Goal: Information Seeking & Learning: Learn about a topic

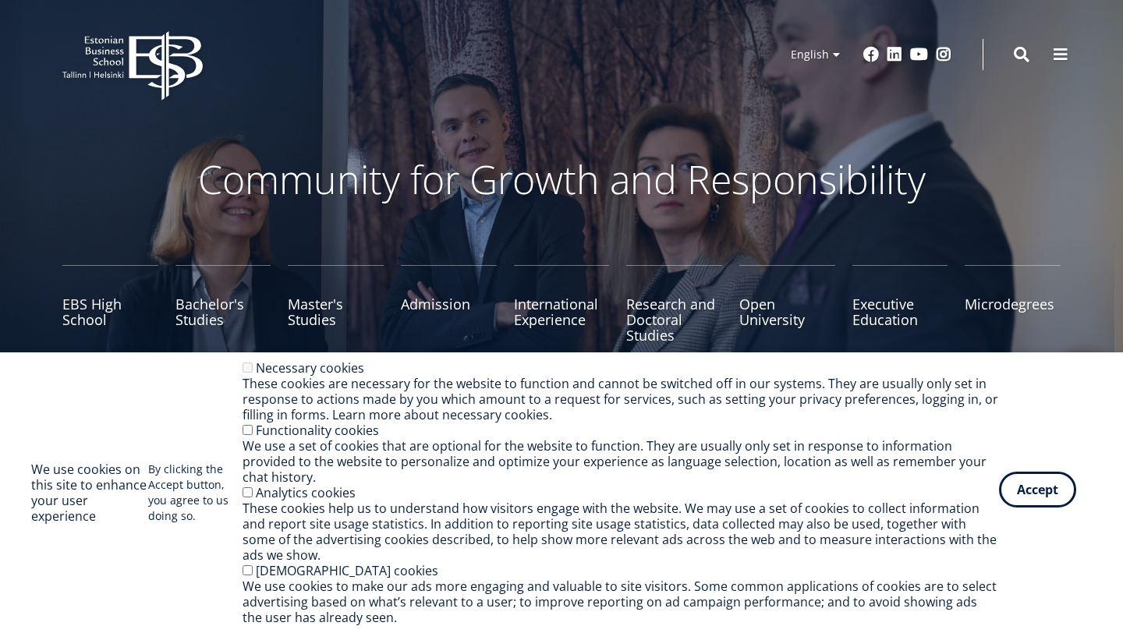
click at [1031, 491] on button "Accept" at bounding box center [1037, 490] width 77 height 36
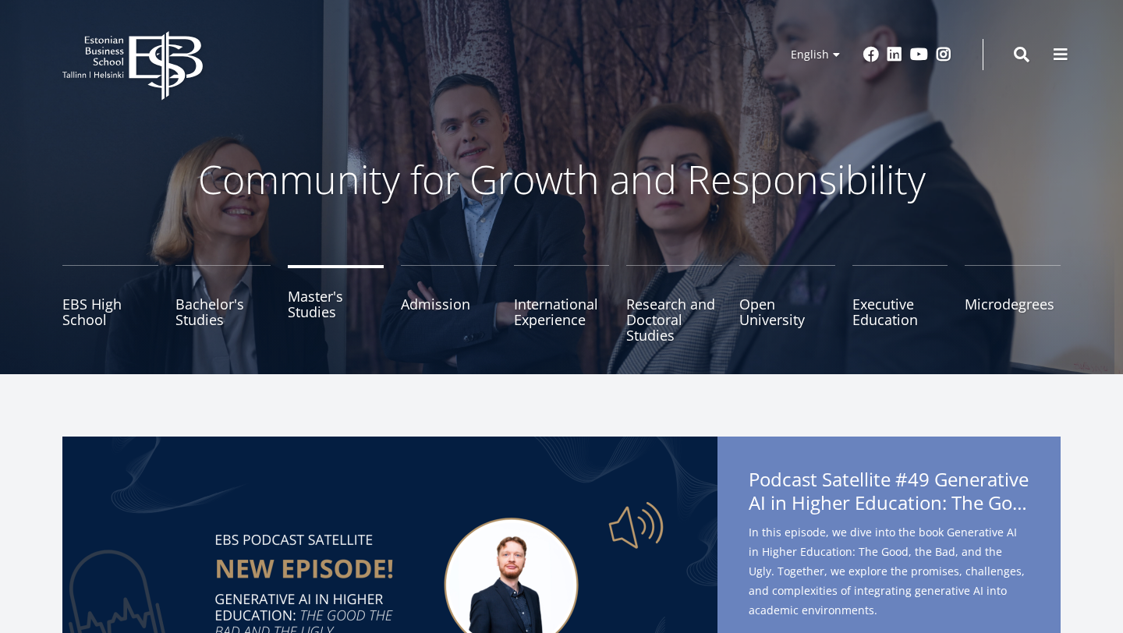
click at [325, 316] on link "Master's Studies" at bounding box center [336, 304] width 96 height 78
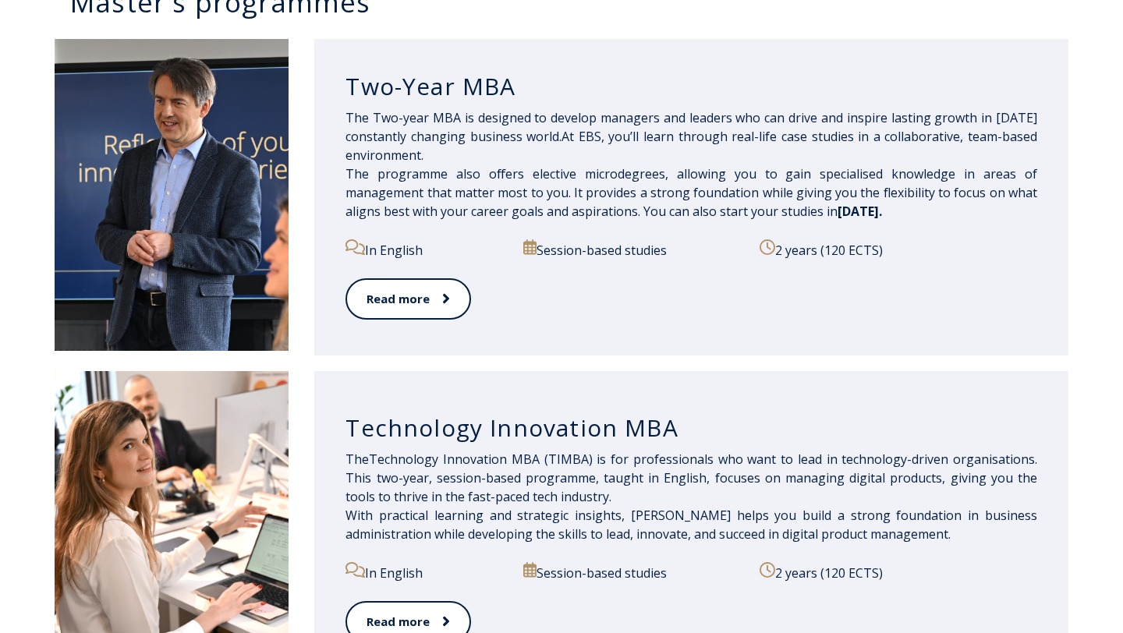
scroll to position [1038, 0]
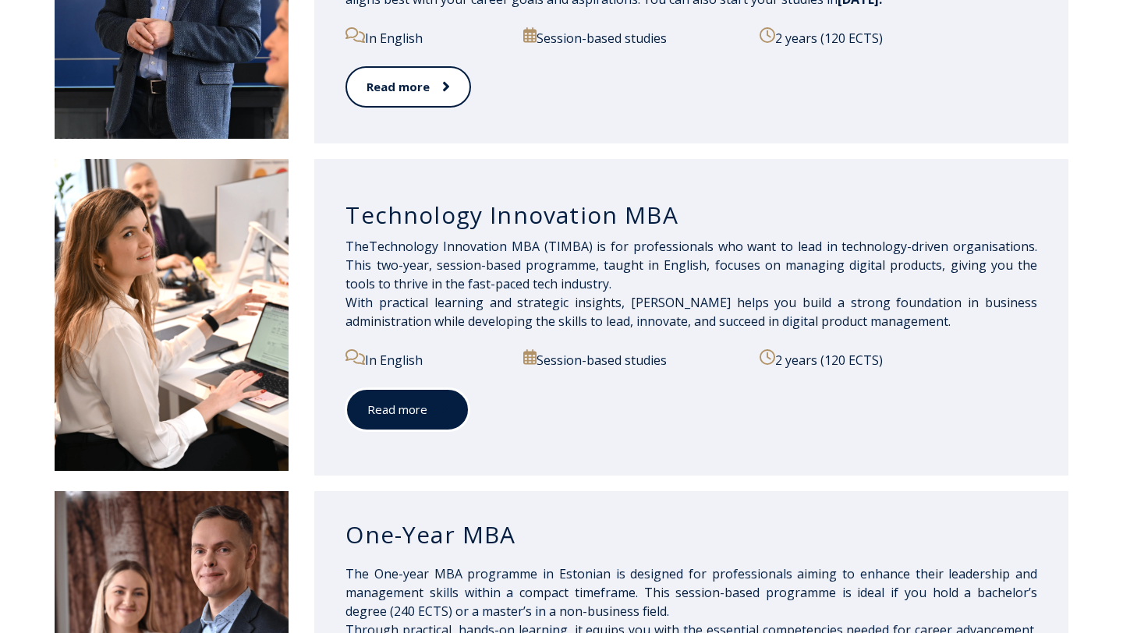
click at [450, 415] on link "Read more" at bounding box center [407, 409] width 124 height 43
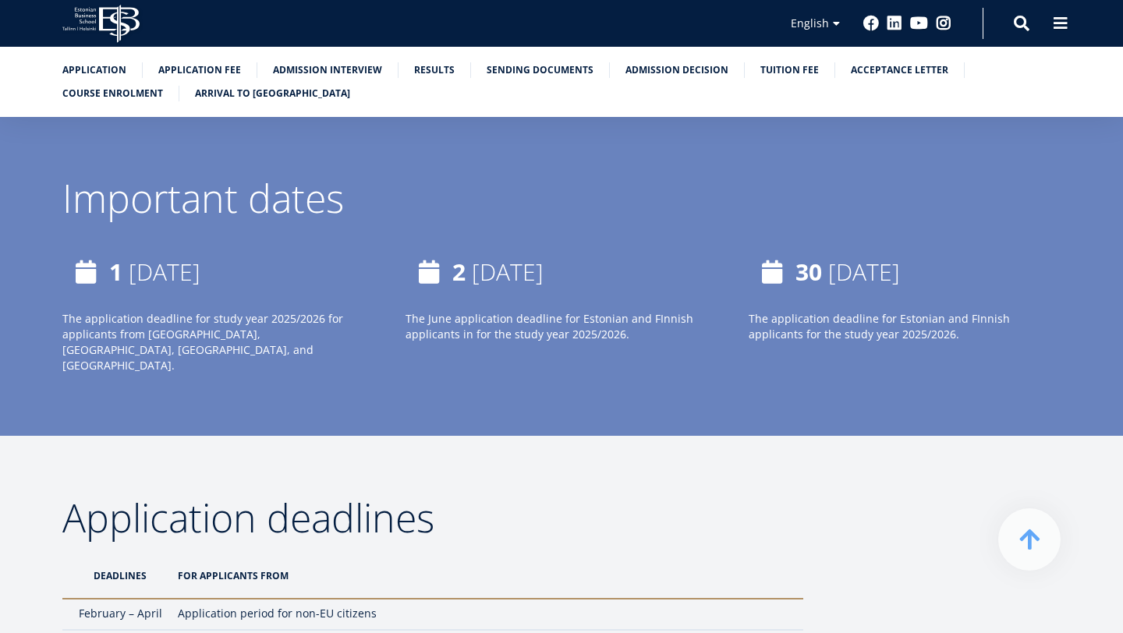
scroll to position [4358, 0]
